Goal: Task Accomplishment & Management: Complete application form

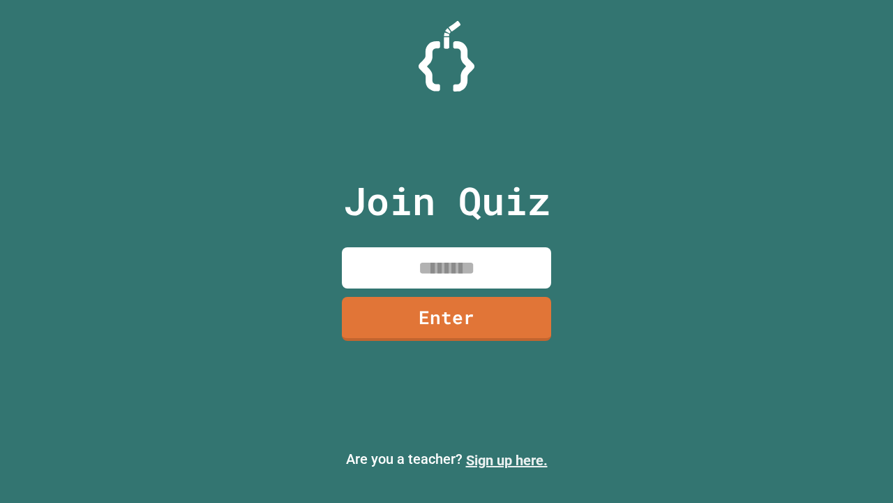
click at [500, 460] on link "Sign up here." at bounding box center [507, 460] width 82 height 17
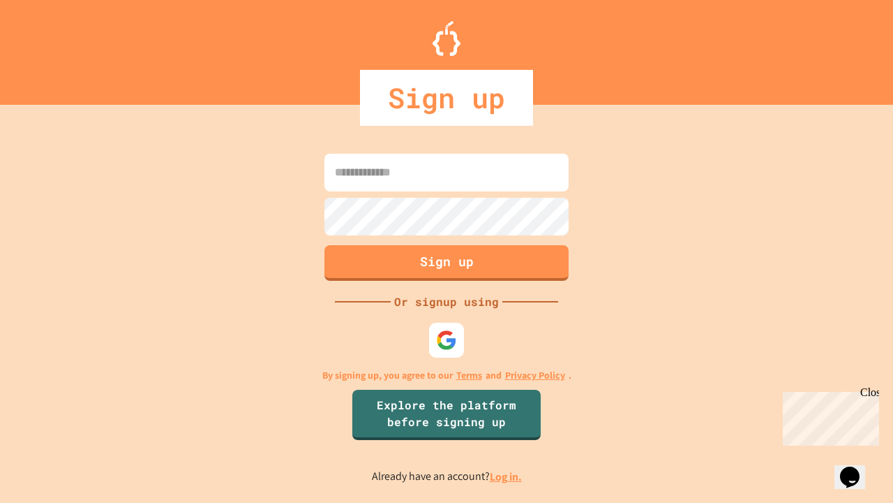
click at [507, 476] on link "Log in." at bounding box center [506, 476] width 32 height 15
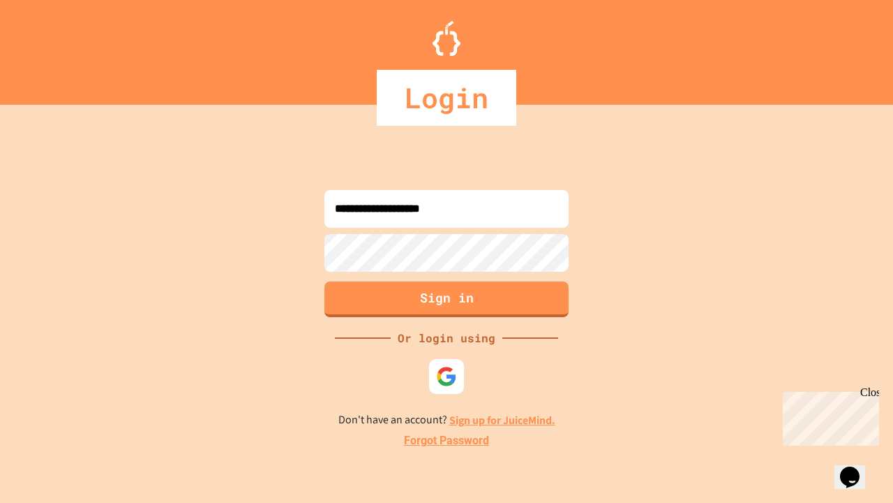
type input "**********"
